Goal: Navigation & Orientation: Understand site structure

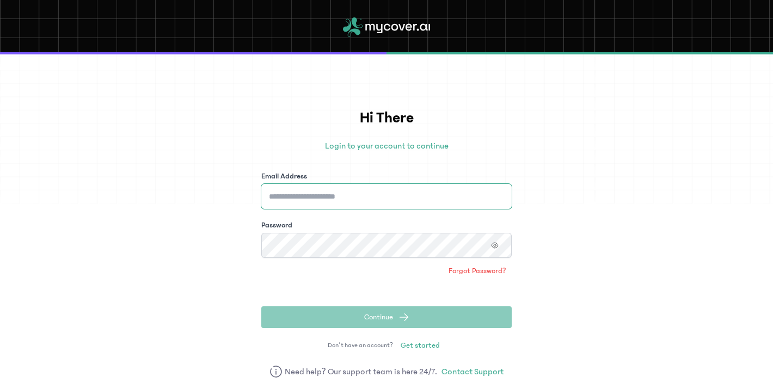
type input "**********"
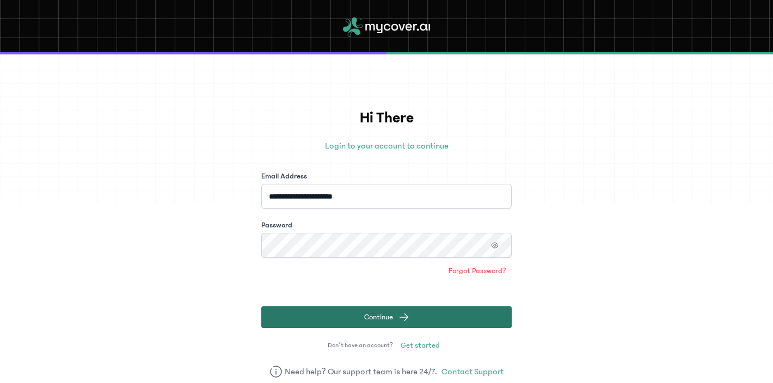
click at [342, 318] on button "Continue" at bounding box center [386, 317] width 250 height 22
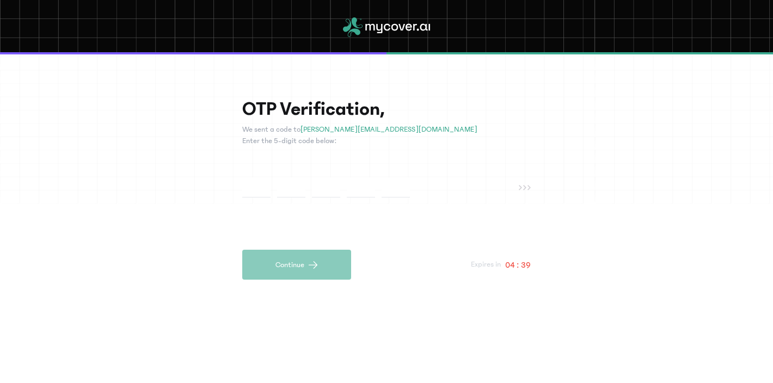
paste input "*"
type input "*"
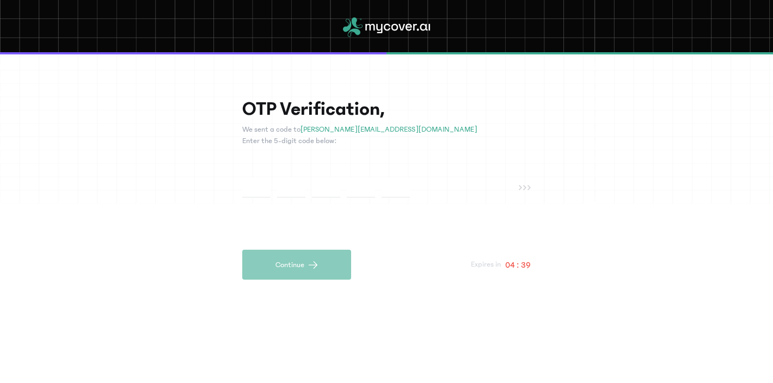
type input "*"
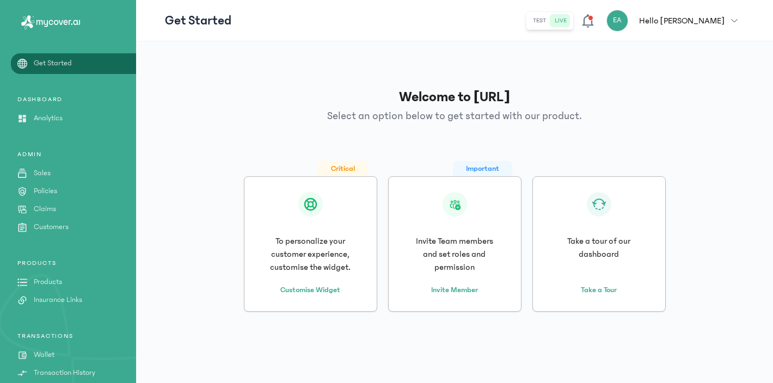
click at [550, 20] on button "test" at bounding box center [540, 20] width 22 height 13
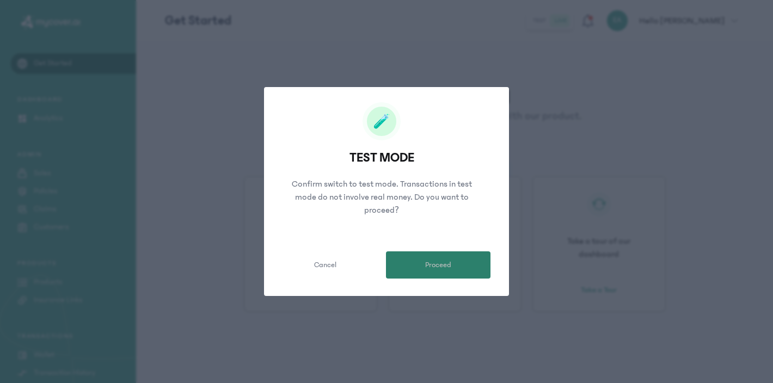
click at [419, 262] on button "Proceed" at bounding box center [438, 264] width 105 height 27
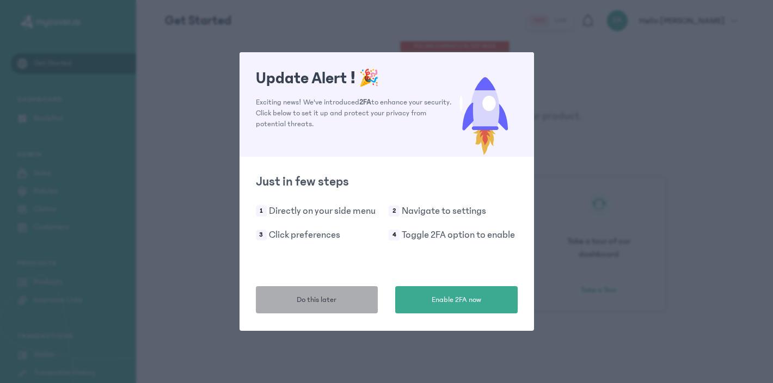
click at [351, 305] on button "Do this later" at bounding box center [317, 299] width 122 height 27
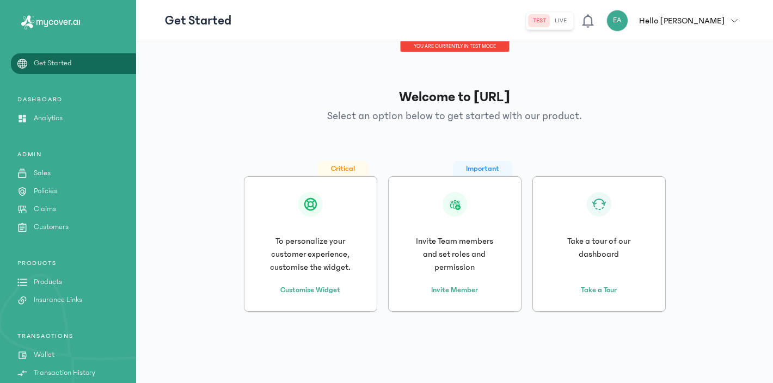
click at [446, 135] on div "Welcome to MyCover.Ai Select an option below to get started with our product. C…" at bounding box center [454, 199] width 579 height 298
click at [45, 192] on p "Policies" at bounding box center [45, 191] width 23 height 11
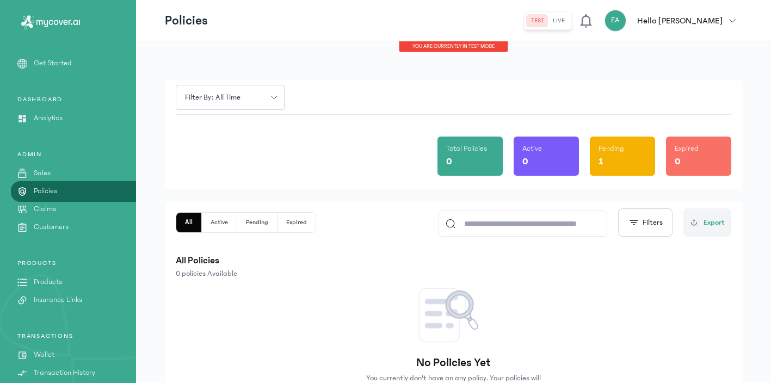
click at [53, 65] on p "Get Started" at bounding box center [53, 63] width 38 height 11
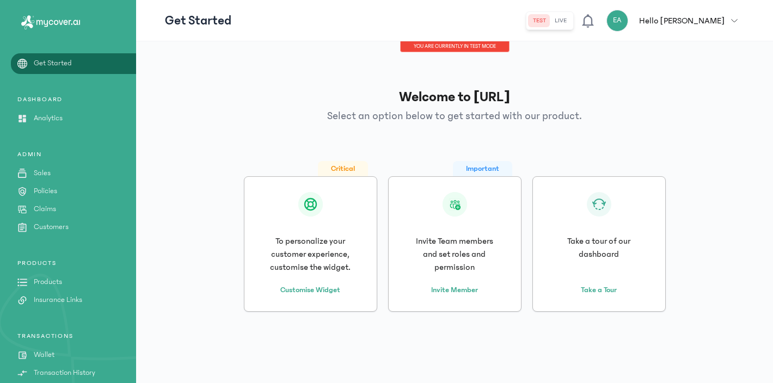
click at [43, 177] on p "Sales" at bounding box center [42, 173] width 17 height 11
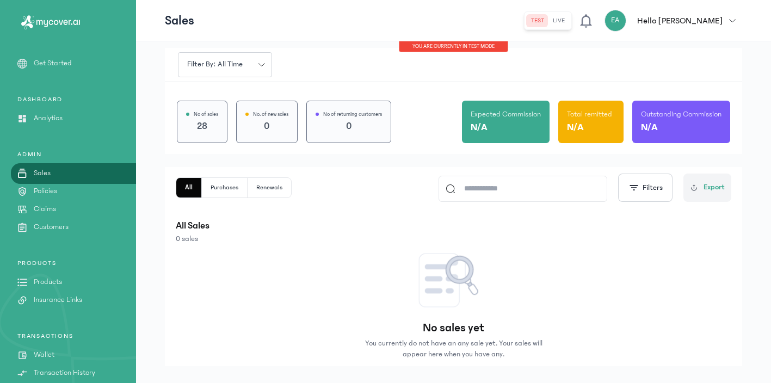
scroll to position [57, 0]
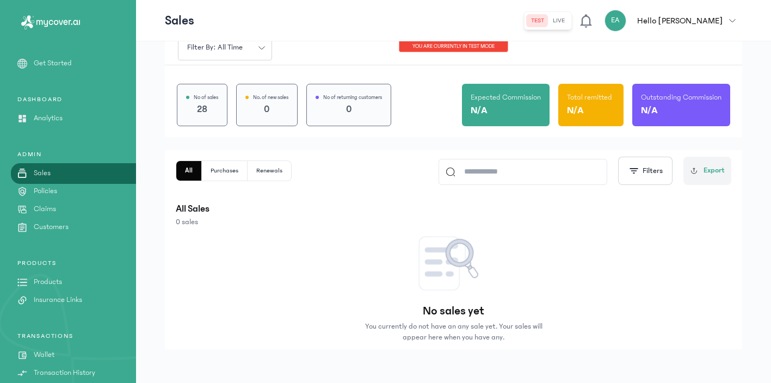
click at [47, 229] on p "Customers" at bounding box center [51, 227] width 35 height 11
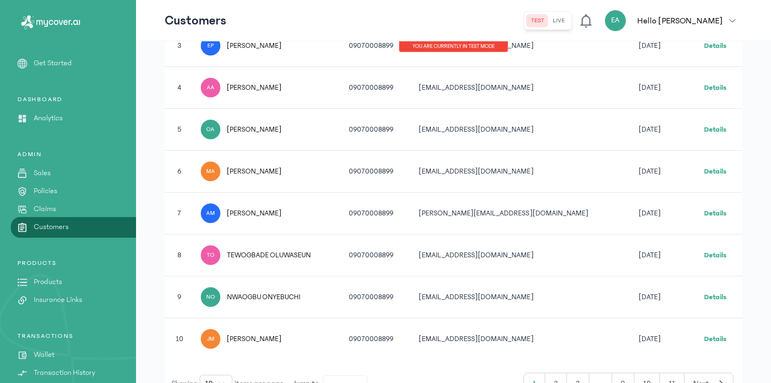
scroll to position [398, 0]
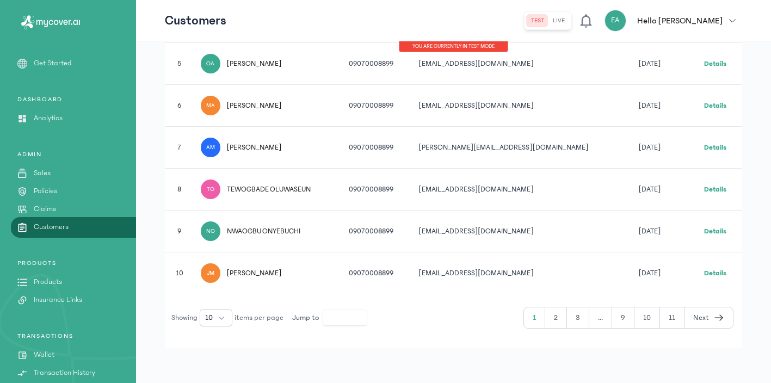
click at [48, 284] on p "Products" at bounding box center [48, 282] width 28 height 11
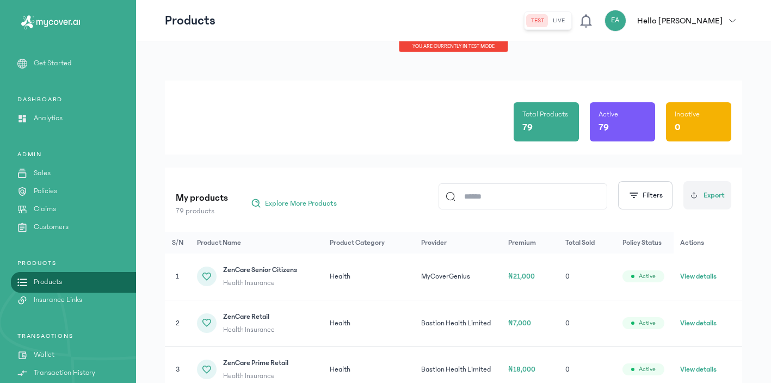
click at [51, 228] on p "Customers" at bounding box center [51, 227] width 35 height 11
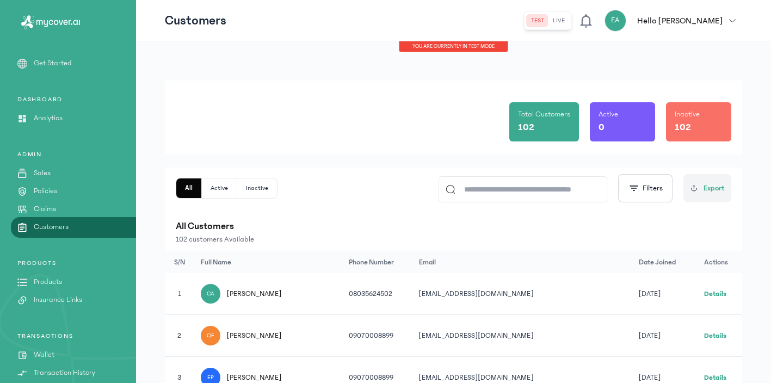
click at [57, 211] on link "Claims" at bounding box center [68, 209] width 136 height 11
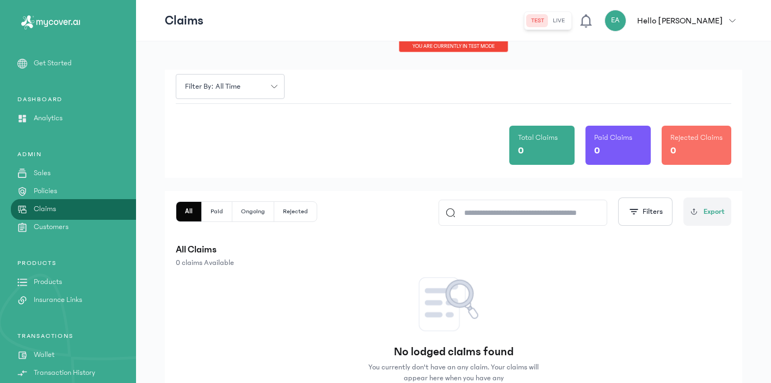
click at [219, 212] on button "Paid" at bounding box center [217, 212] width 30 height 20
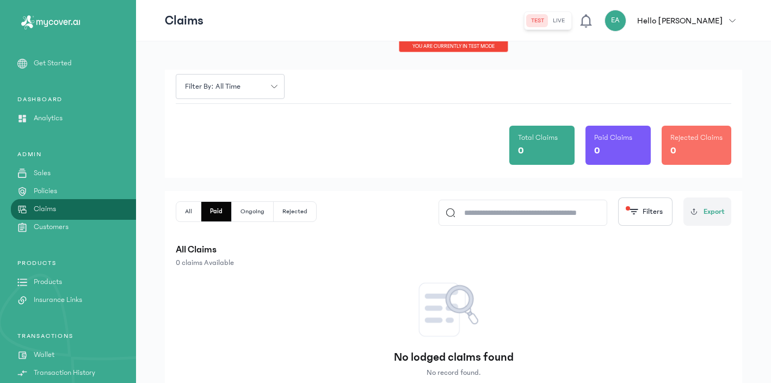
click at [251, 215] on button "Ongoing" at bounding box center [253, 212] width 42 height 20
click at [569, 24] on button "live" at bounding box center [559, 20] width 21 height 13
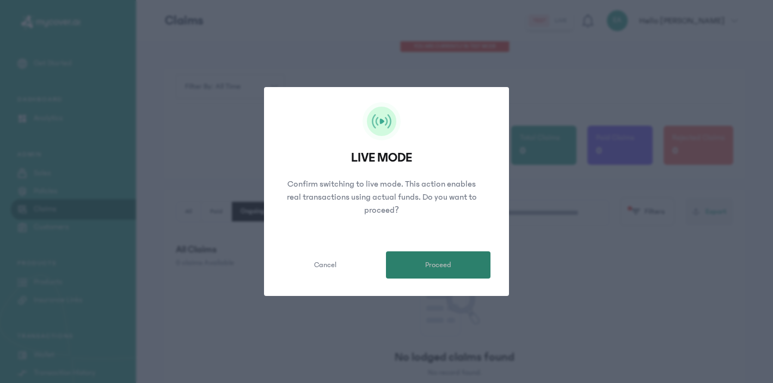
click at [450, 268] on span "Proceed" at bounding box center [438, 265] width 26 height 11
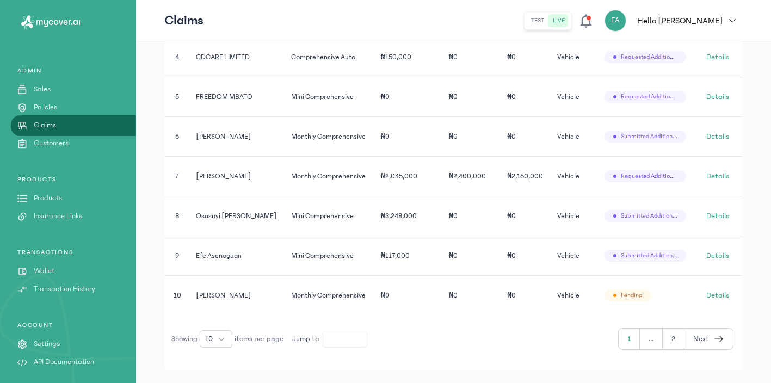
scroll to position [396, 0]
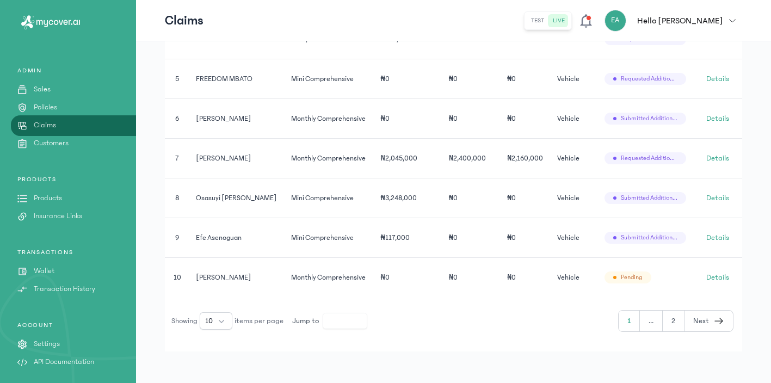
click at [45, 345] on p "Settings" at bounding box center [47, 344] width 26 height 11
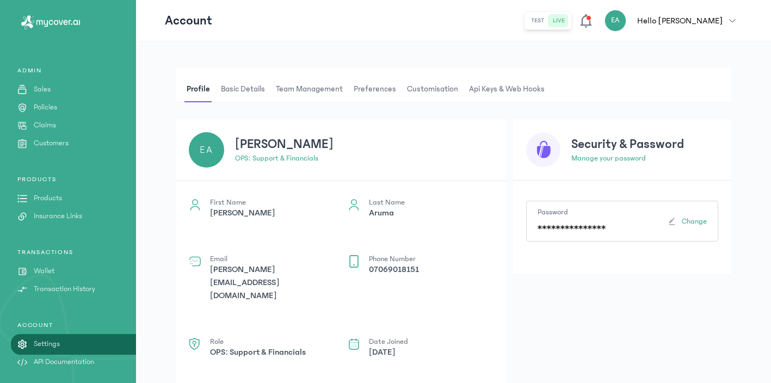
click at [310, 89] on span "Team Management" at bounding box center [309, 89] width 71 height 26
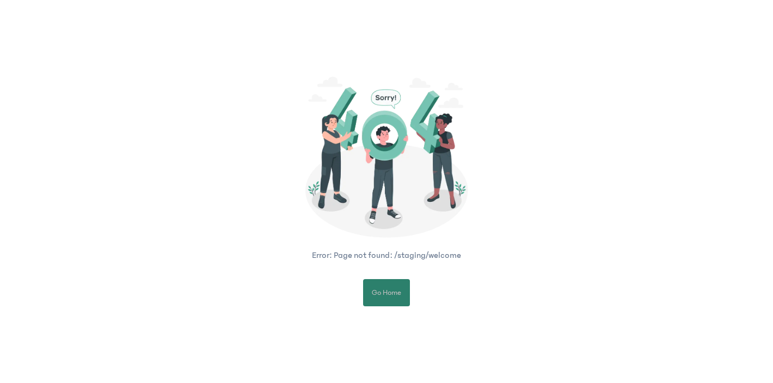
click at [388, 296] on span "Go Home" at bounding box center [386, 292] width 29 height 11
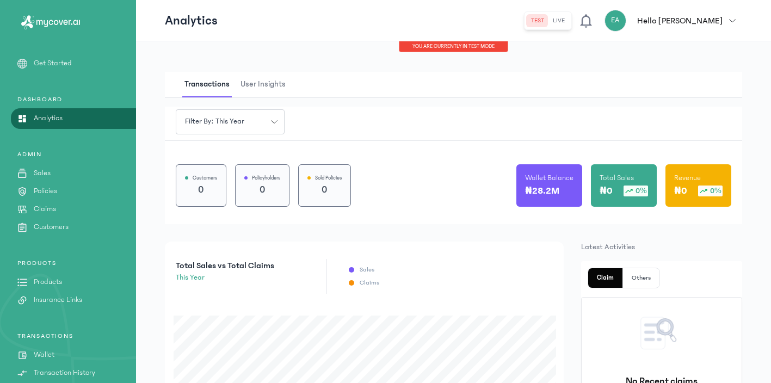
click at [55, 193] on p "Policies" at bounding box center [45, 191] width 23 height 11
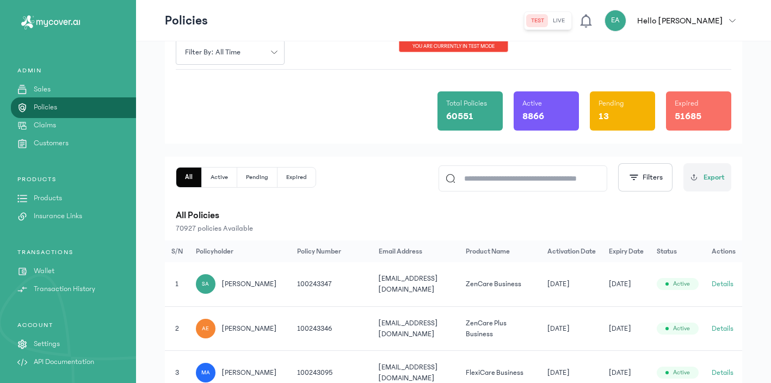
scroll to position [56, 0]
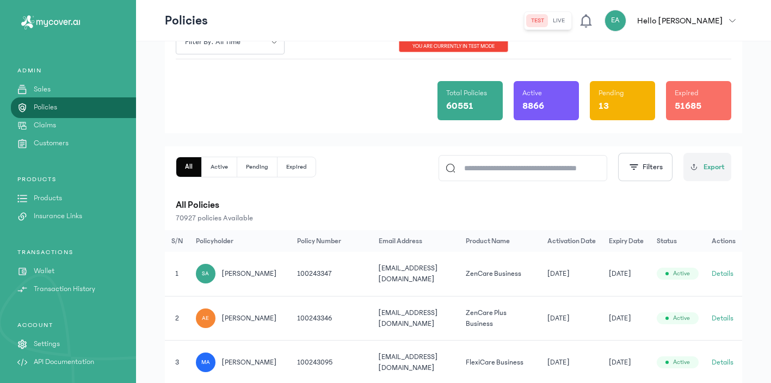
click at [53, 349] on p "Settings" at bounding box center [47, 344] width 26 height 11
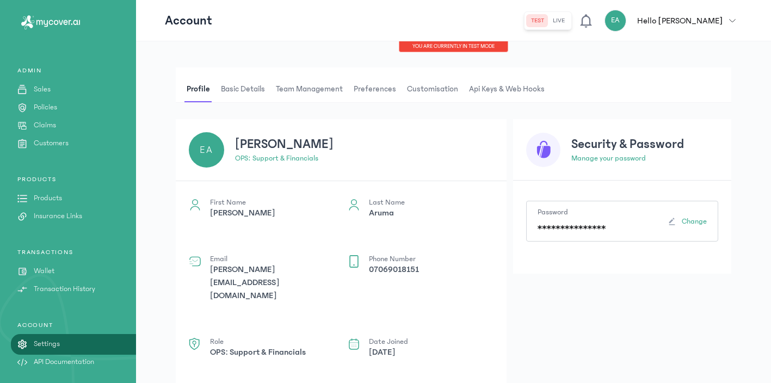
click at [301, 93] on span "Team Management" at bounding box center [309, 89] width 71 height 26
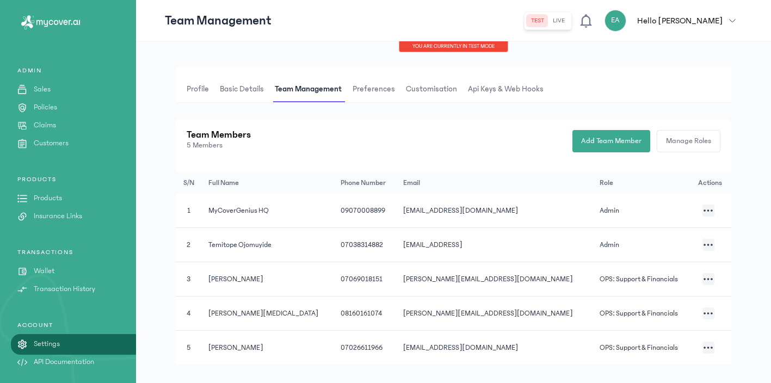
click at [409, 91] on span "Customisation" at bounding box center [432, 89] width 56 height 26
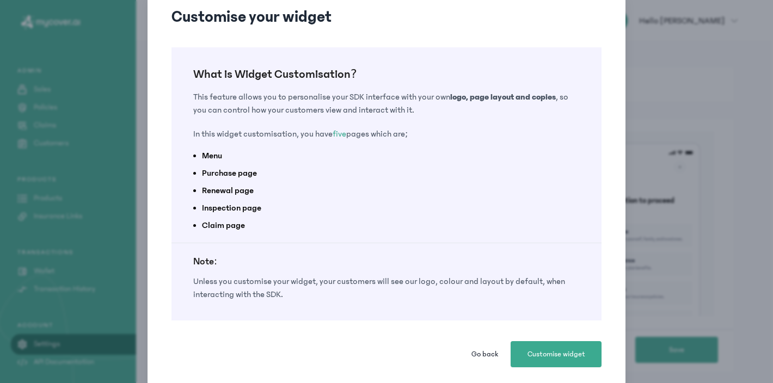
scroll to position [51, 0]
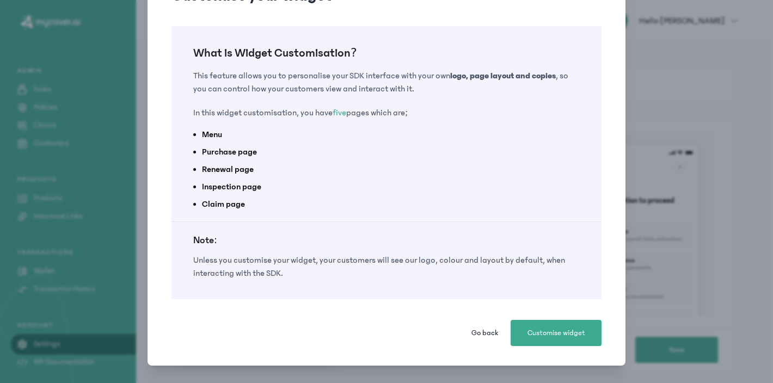
click at [482, 334] on span "Go back" at bounding box center [484, 333] width 27 height 11
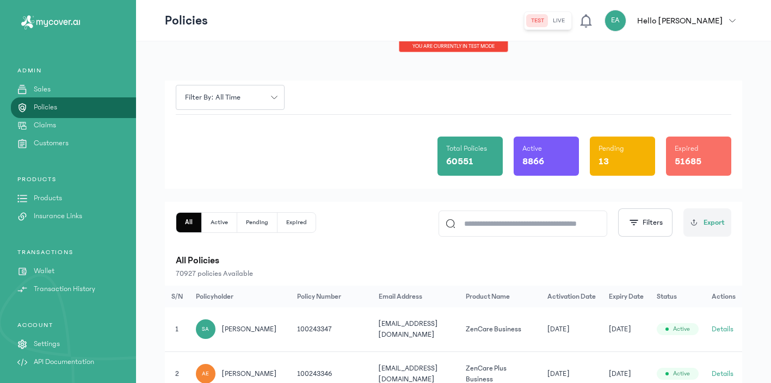
click at [45, 345] on p "Settings" at bounding box center [47, 344] width 26 height 11
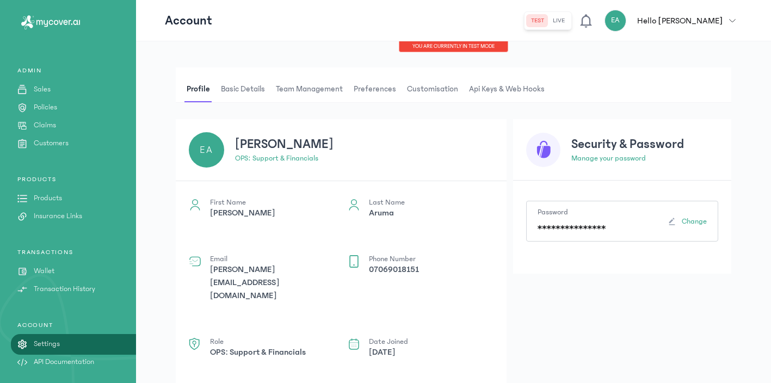
click at [370, 95] on span "Preferences" at bounding box center [375, 89] width 47 height 26
